Goal: Connect with others: Establish contact or relationships with other users

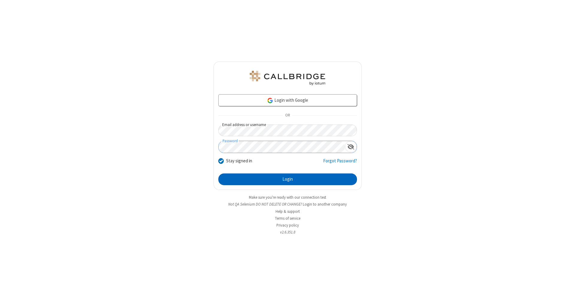
click at [288, 179] on button "Login" at bounding box center [287, 179] width 139 height 12
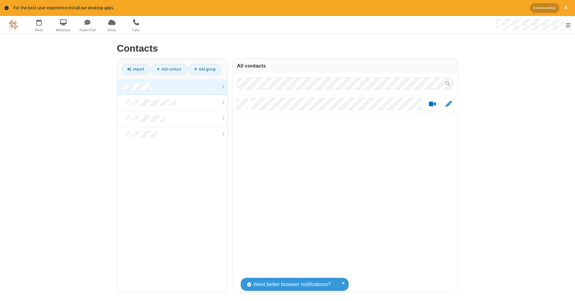
scroll to position [193, 221]
click at [169, 69] on link "Add contact" at bounding box center [169, 69] width 36 height 10
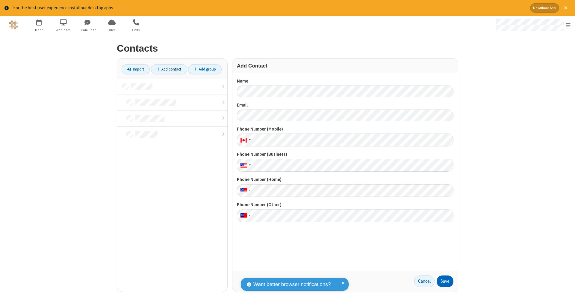
click at [445, 281] on button "Save" at bounding box center [445, 281] width 17 height 12
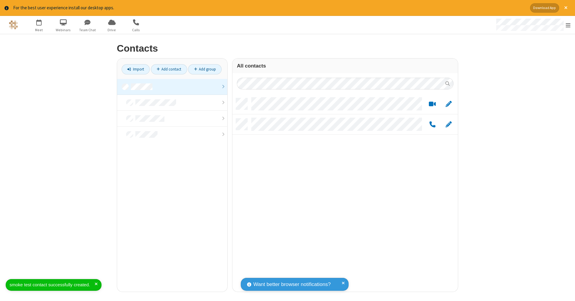
scroll to position [193, 221]
